Goal: Find specific page/section: Find specific page/section

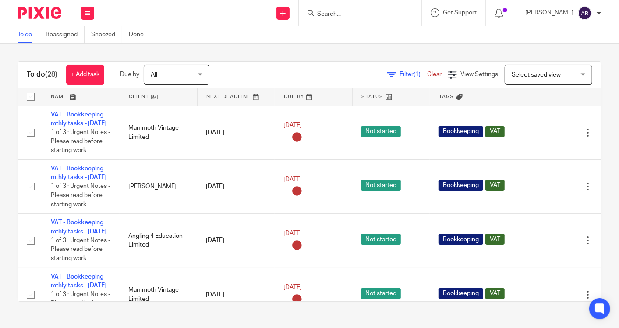
click at [361, 15] on input "Search" at bounding box center [355, 15] width 79 height 8
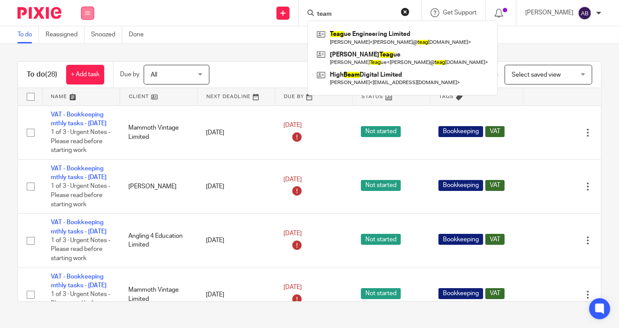
type input "team"
click at [92, 13] on button at bounding box center [87, 13] width 13 height 13
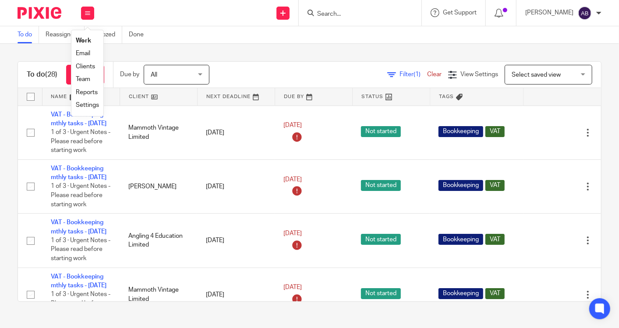
click at [89, 78] on link "Team" at bounding box center [83, 79] width 14 height 6
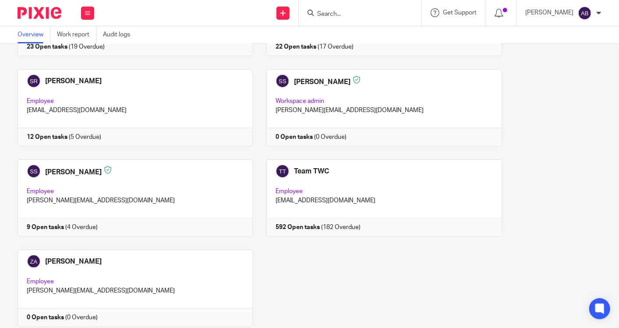
scroll to position [584, 0]
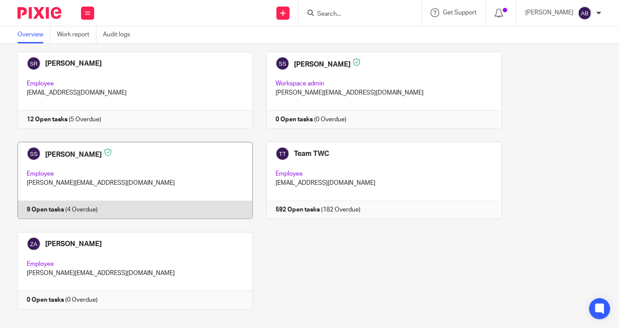
click at [102, 150] on link at bounding box center [128, 180] width 249 height 77
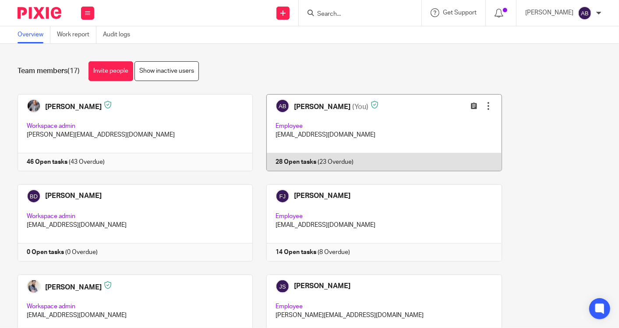
click at [353, 104] on link at bounding box center [377, 132] width 249 height 77
click at [484, 105] on div at bounding box center [488, 106] width 9 height 9
click at [471, 106] on icon at bounding box center [474, 105] width 7 height 7
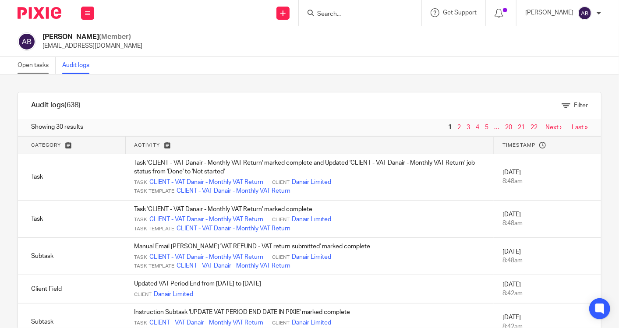
click at [43, 65] on link "Open tasks" at bounding box center [37, 65] width 38 height 17
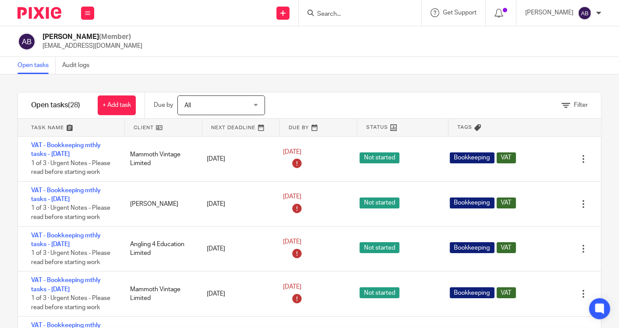
click at [232, 99] on span "All" at bounding box center [216, 105] width 64 height 18
click at [382, 56] on div "Akshay Bhanushali (Member) akshay@togetherwecount.co.uk" at bounding box center [309, 41] width 619 height 31
click at [495, 14] on icon at bounding box center [499, 13] width 9 height 9
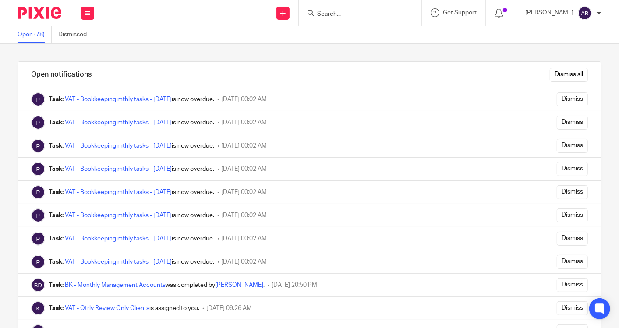
click at [592, 12] on div "[PERSON_NAME]" at bounding box center [563, 13] width 76 height 14
click at [571, 44] on li "Email integration" at bounding box center [568, 48] width 58 height 13
click at [561, 48] on span "Email integration" at bounding box center [574, 48] width 46 height 6
